Goal: Transaction & Acquisition: Purchase product/service

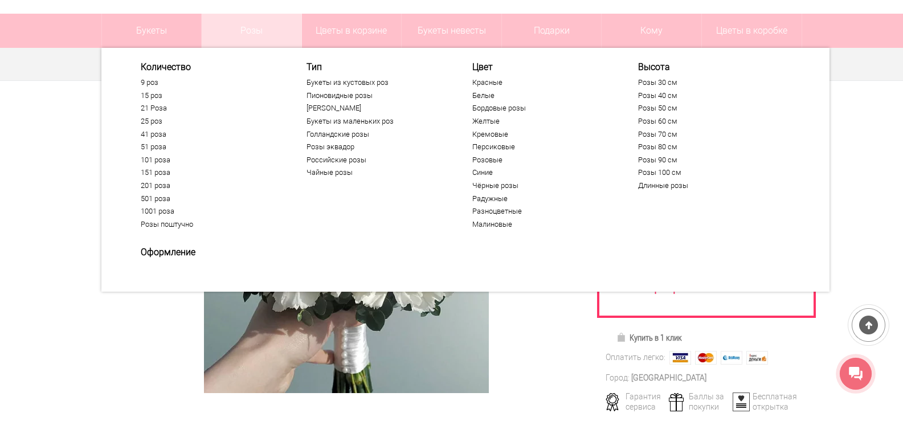
scroll to position [94, 0]
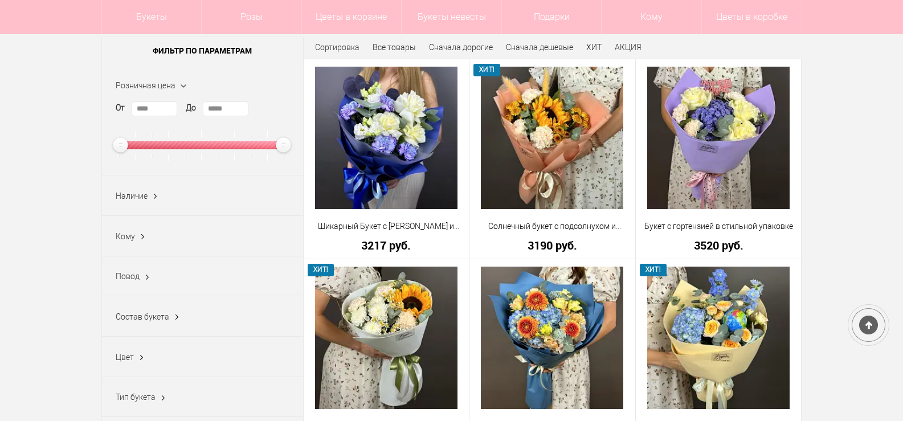
scroll to position [153, 0]
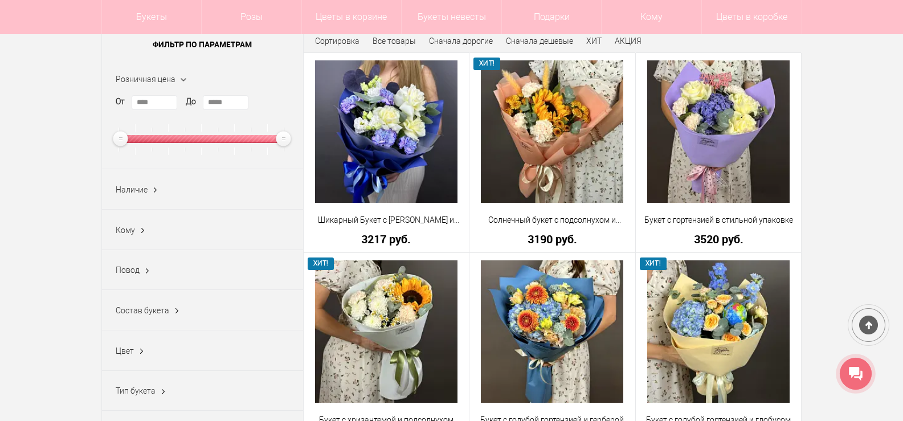
click at [147, 270] on ins at bounding box center [147, 271] width 12 height 15
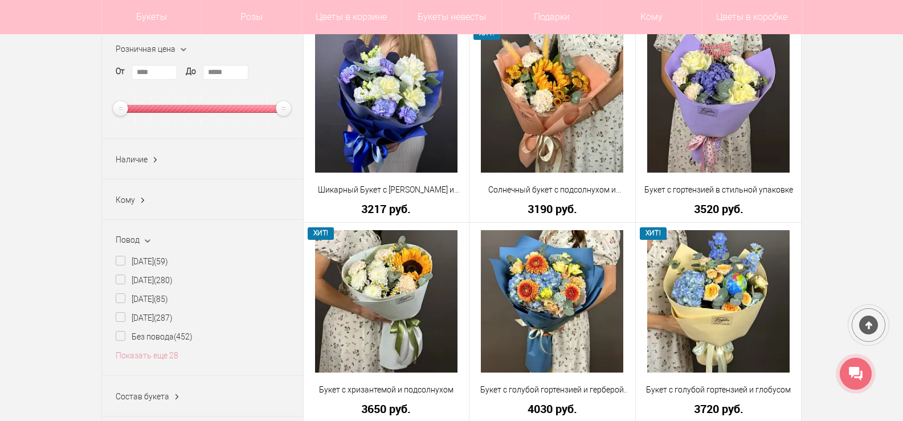
scroll to position [210, 0]
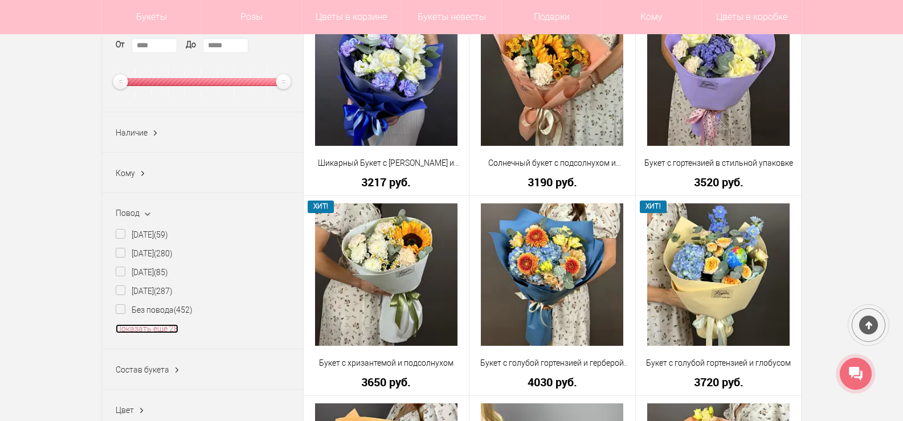
click at [163, 331] on link "Показать еще 28" at bounding box center [147, 328] width 63 height 9
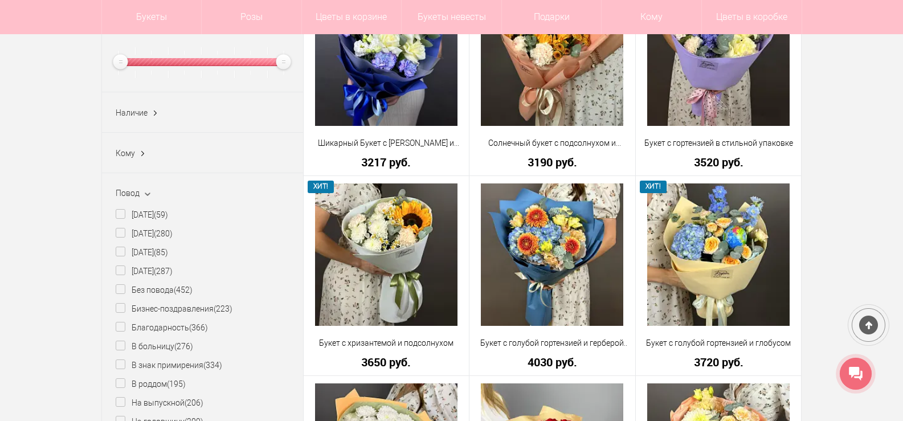
scroll to position [153, 0]
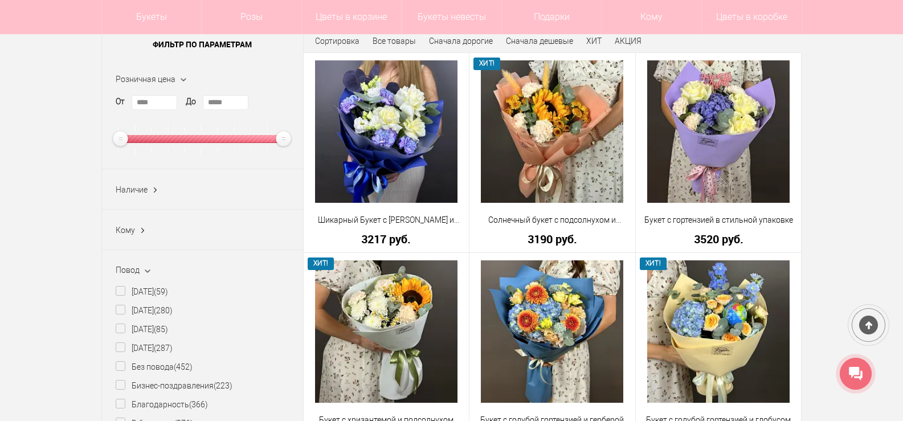
click at [145, 229] on ins at bounding box center [143, 230] width 12 height 15
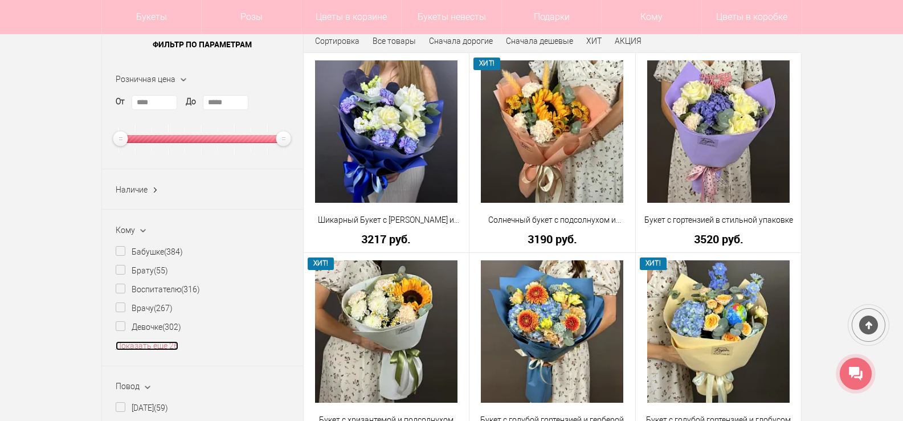
click at [156, 349] on link "Показать еще 26" at bounding box center [147, 345] width 63 height 9
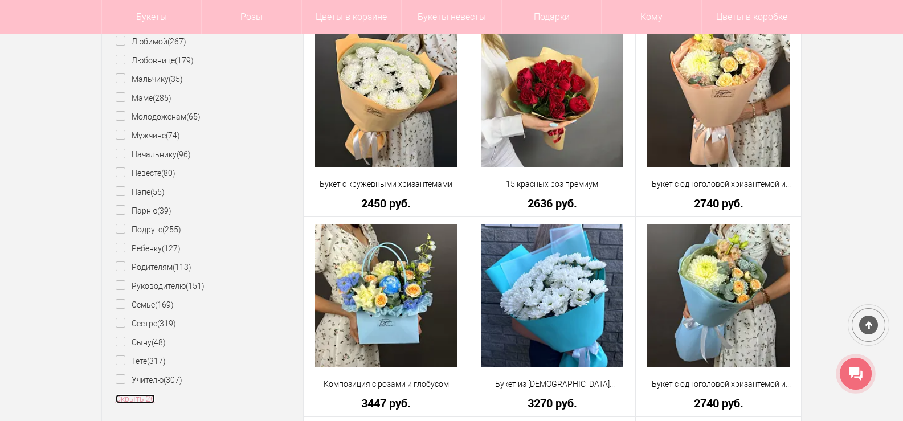
scroll to position [609, 0]
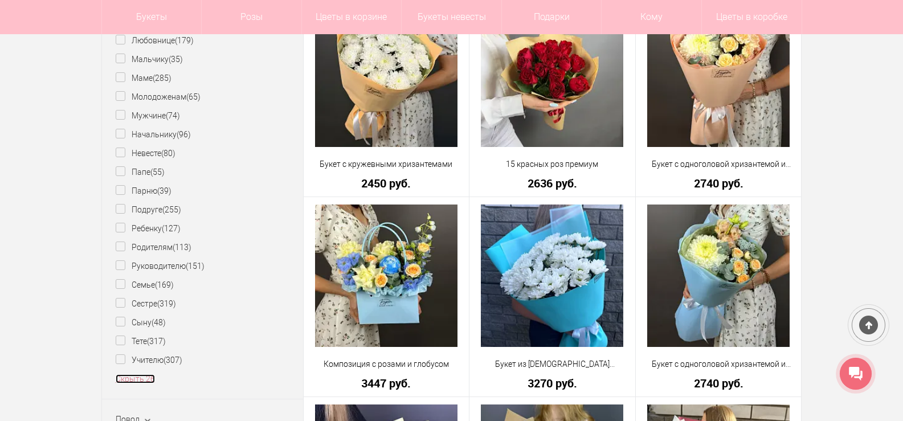
click at [150, 384] on link "Скрыть 26" at bounding box center [135, 378] width 39 height 9
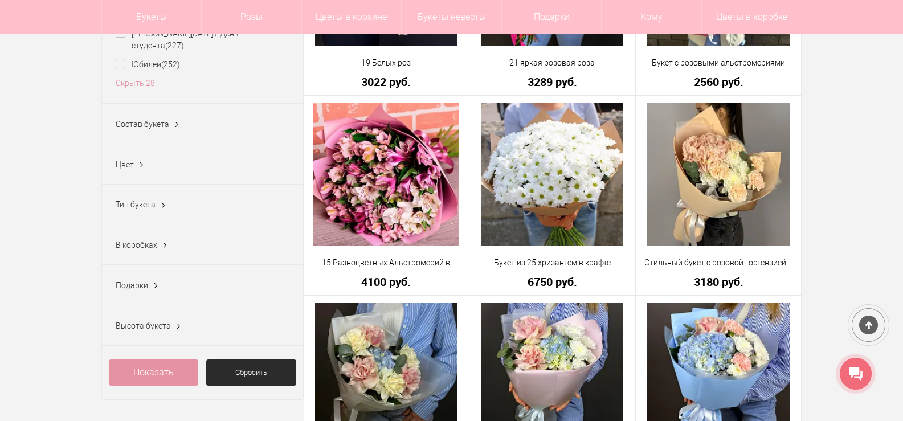
scroll to position [1117, 0]
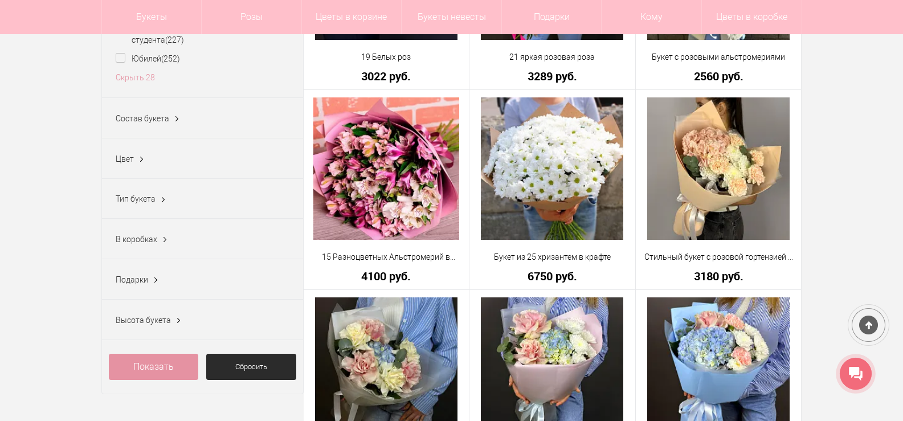
click at [153, 194] on span "Тип букета" at bounding box center [136, 198] width 40 height 9
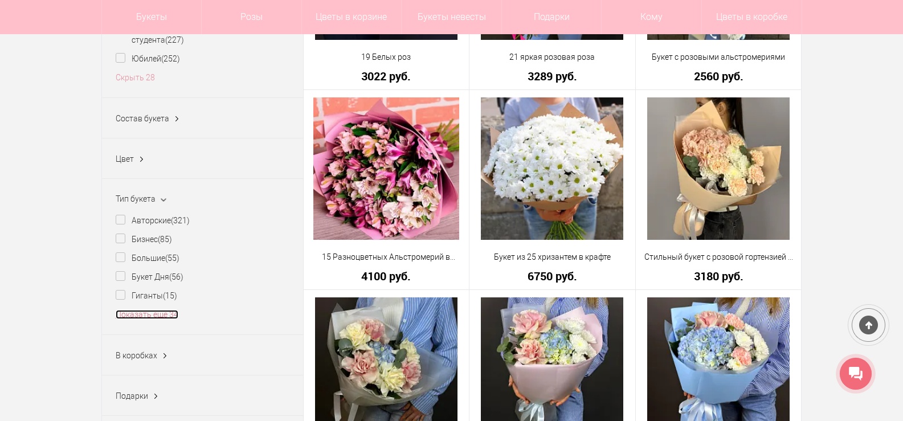
click at [149, 310] on link "Показать еще 34" at bounding box center [147, 314] width 63 height 9
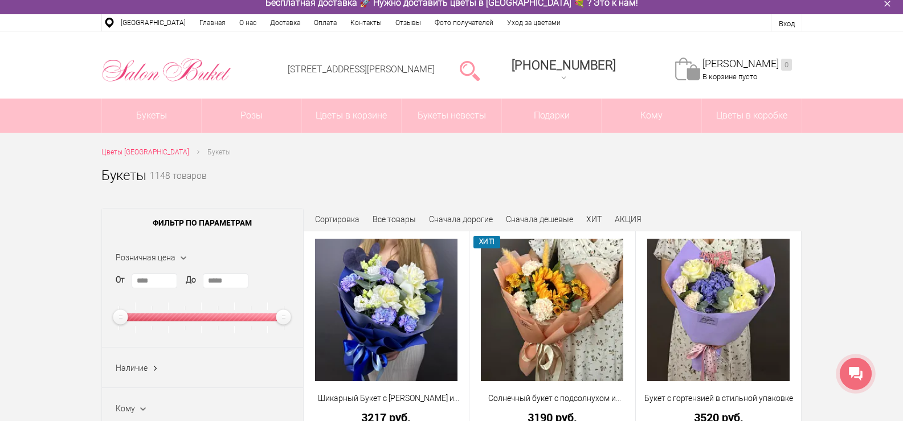
scroll to position [0, 0]
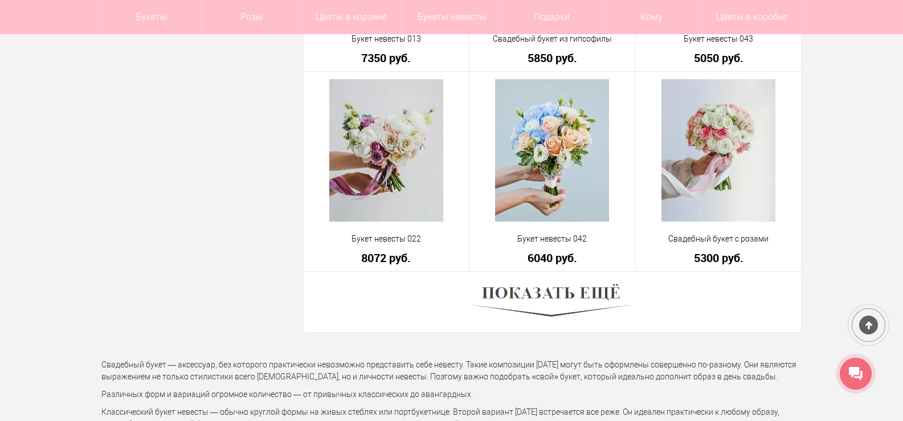
scroll to position [3162, 0]
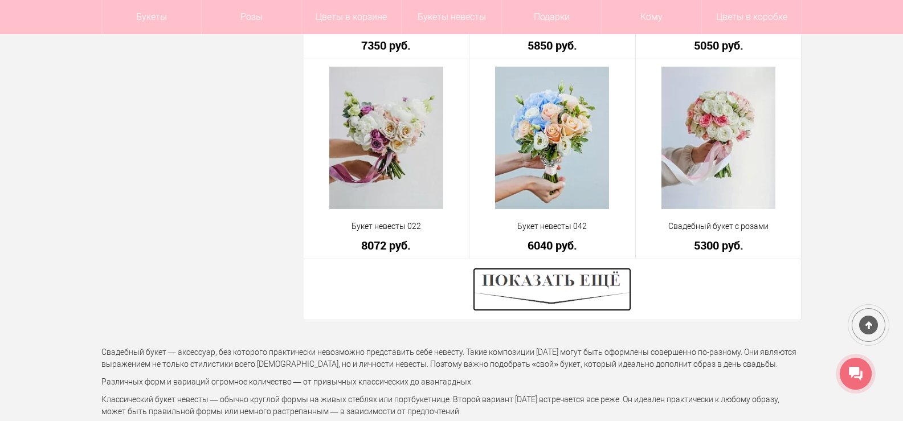
click at [548, 291] on img at bounding box center [552, 289] width 158 height 43
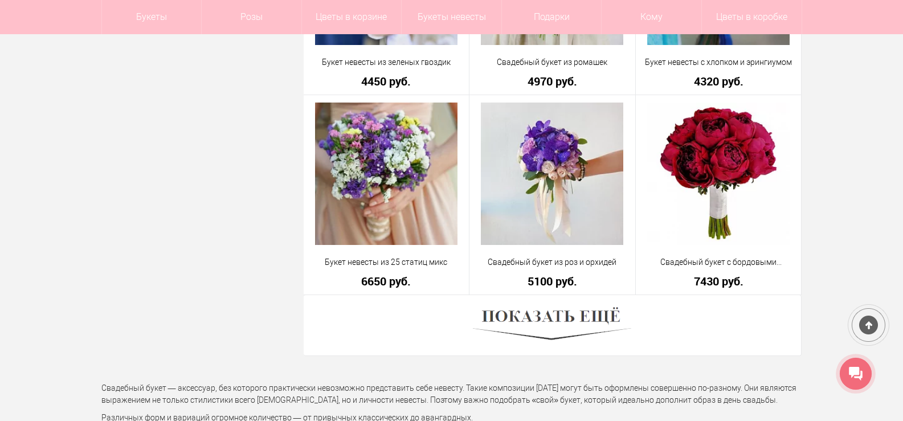
scroll to position [6338, 0]
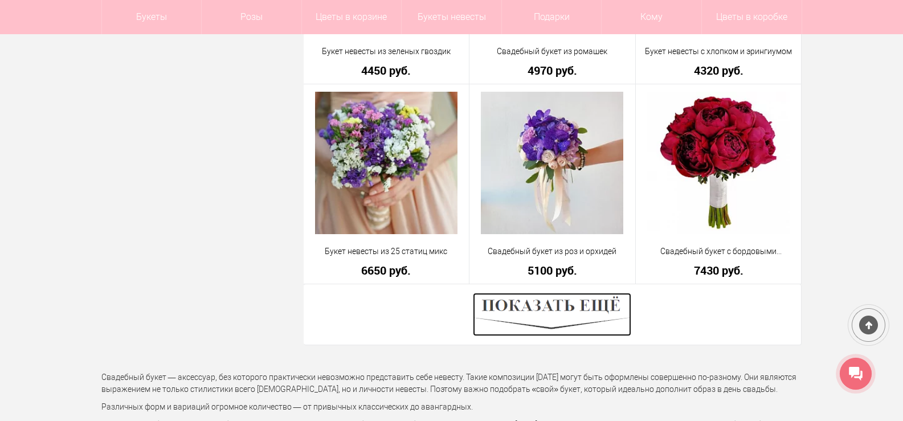
click at [584, 322] on img at bounding box center [552, 314] width 158 height 43
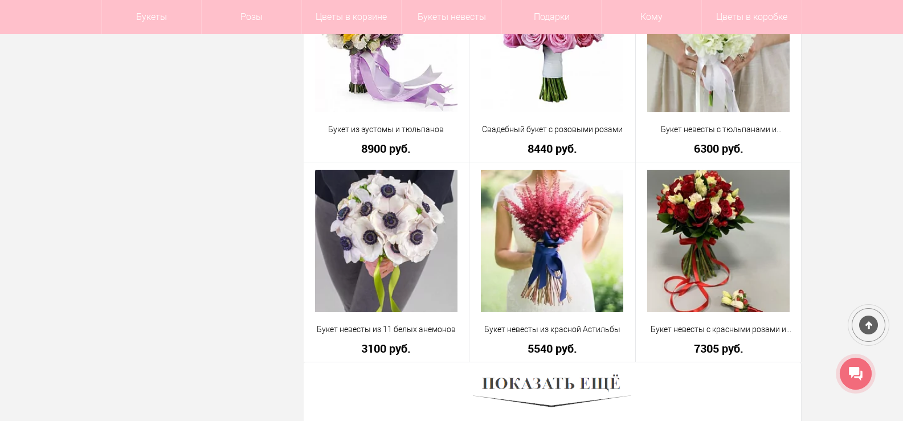
scroll to position [9507, 0]
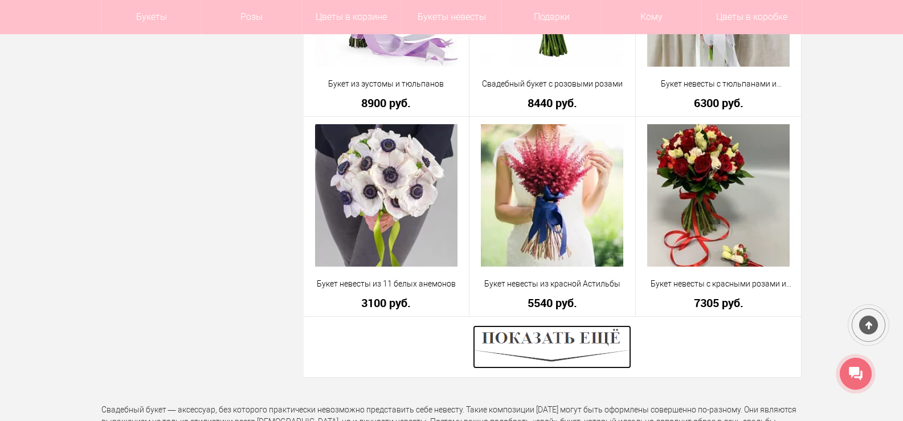
click at [555, 365] on img at bounding box center [552, 346] width 158 height 43
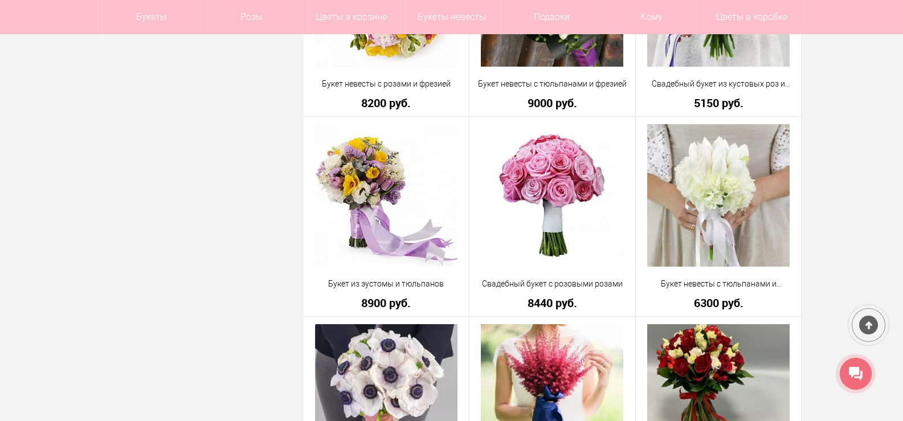
scroll to position [9270, 0]
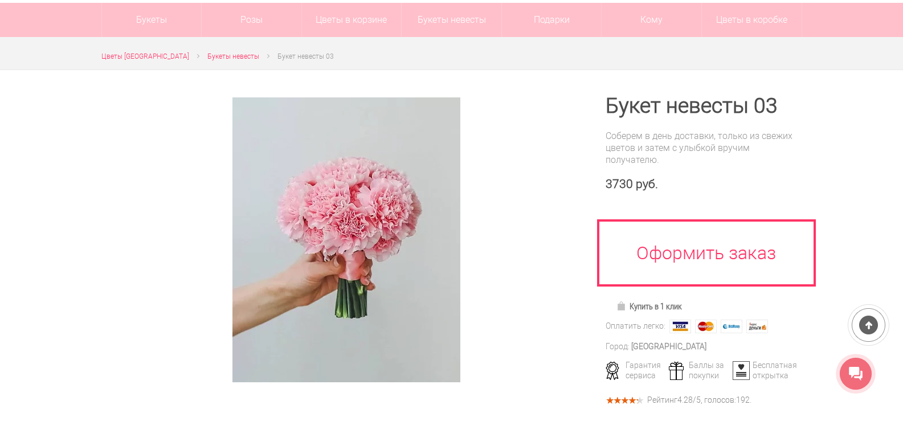
scroll to position [114, 0]
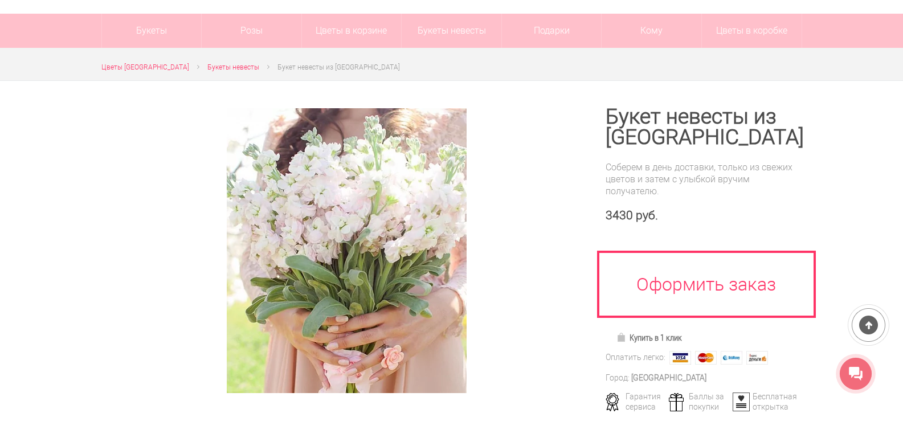
scroll to position [114, 0]
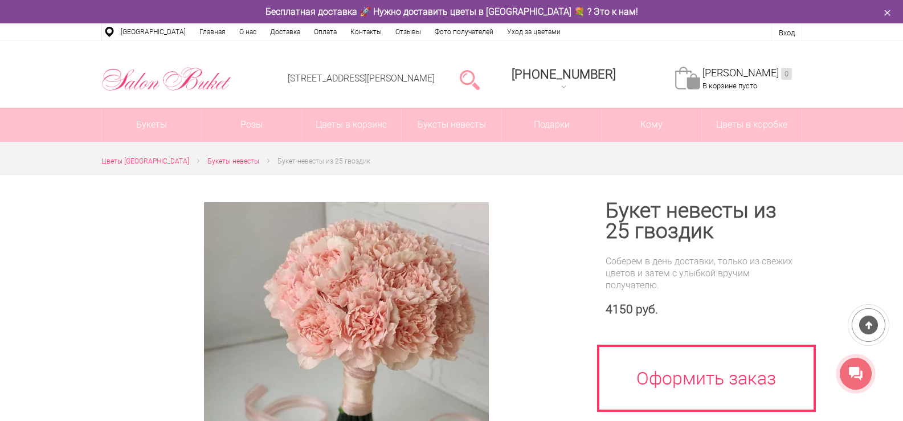
scroll to position [93, 0]
